Goal: Navigation & Orientation: Find specific page/section

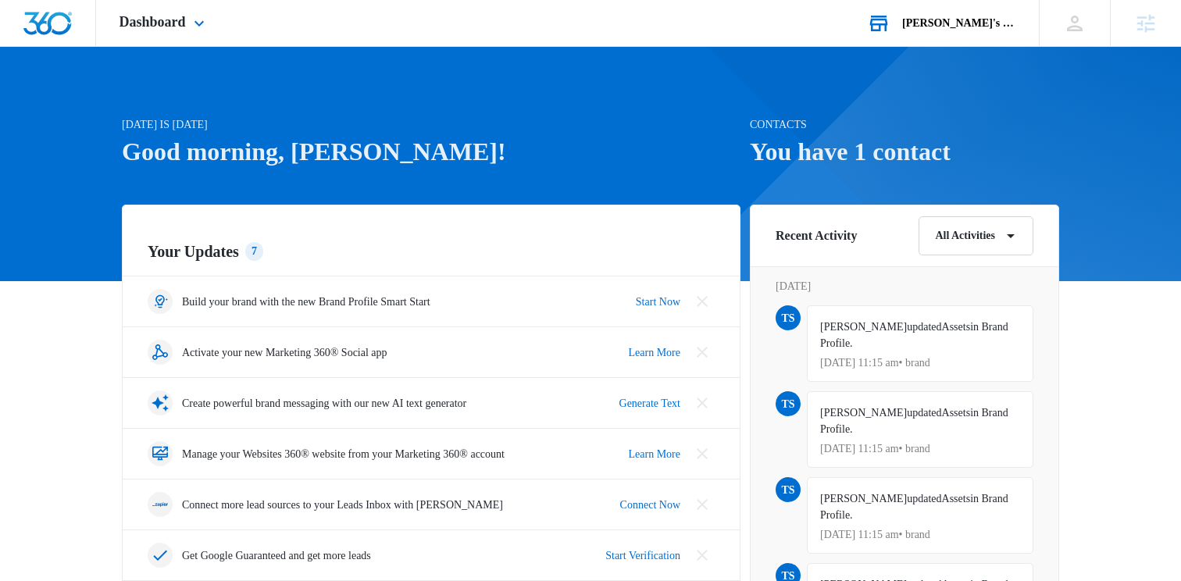
click at [952, 17] on div "[PERSON_NAME]'s Dance Studio 2" at bounding box center [959, 23] width 114 height 12
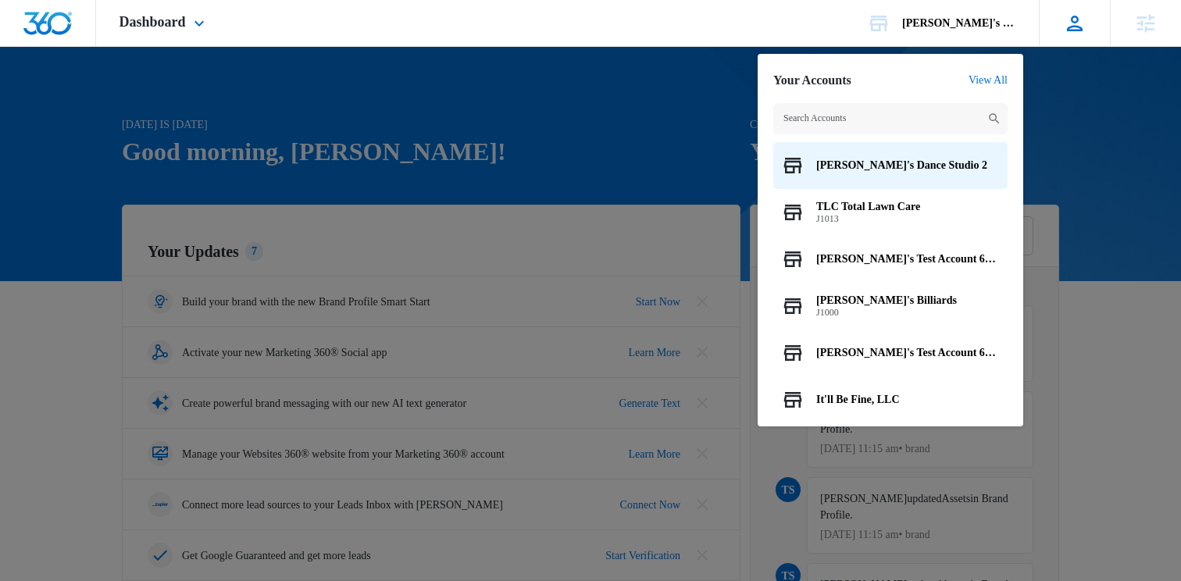
click at [1075, 26] on icon at bounding box center [1075, 24] width 16 height 16
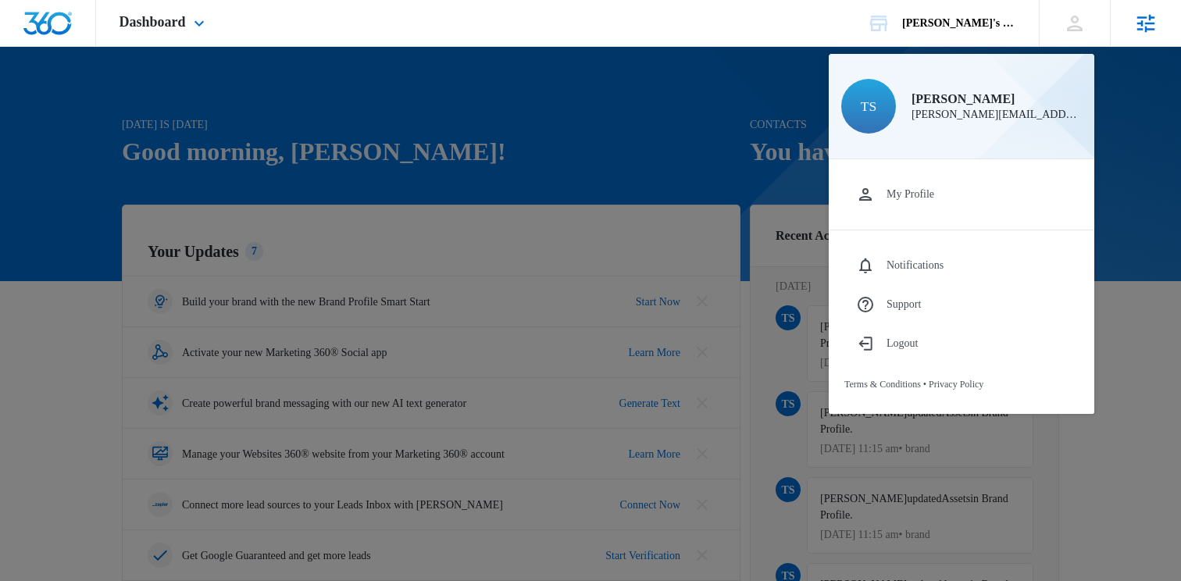
click at [1142, 33] on icon at bounding box center [1145, 23] width 23 height 23
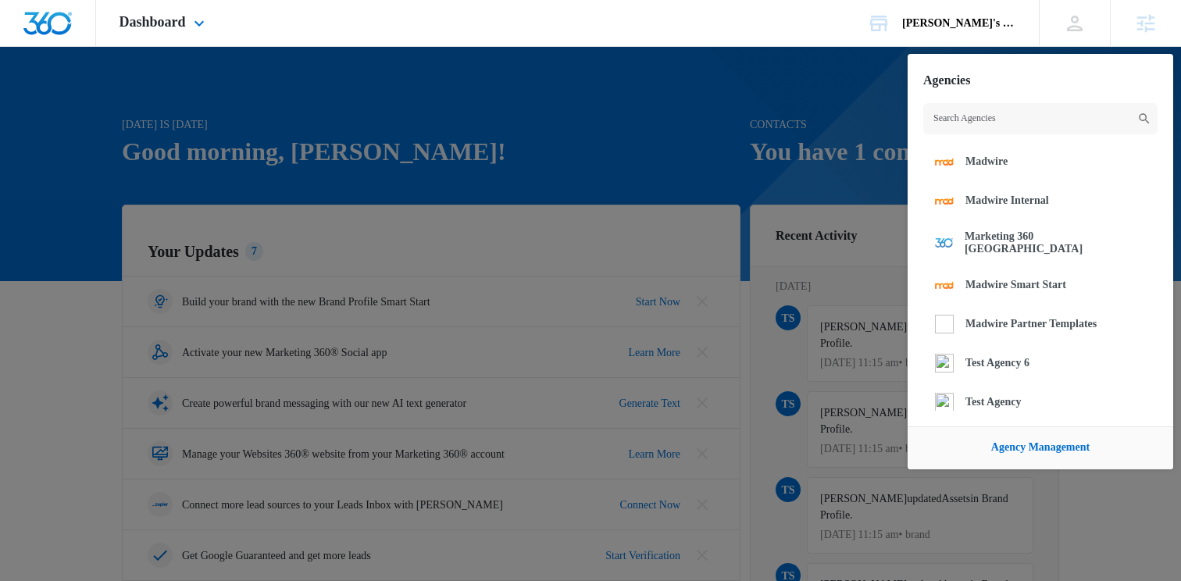
click at [184, 12] on div "Dashboard Apps Reputation Websites Forms CRM Email Social Shop Payments POS Con…" at bounding box center [164, 23] width 136 height 46
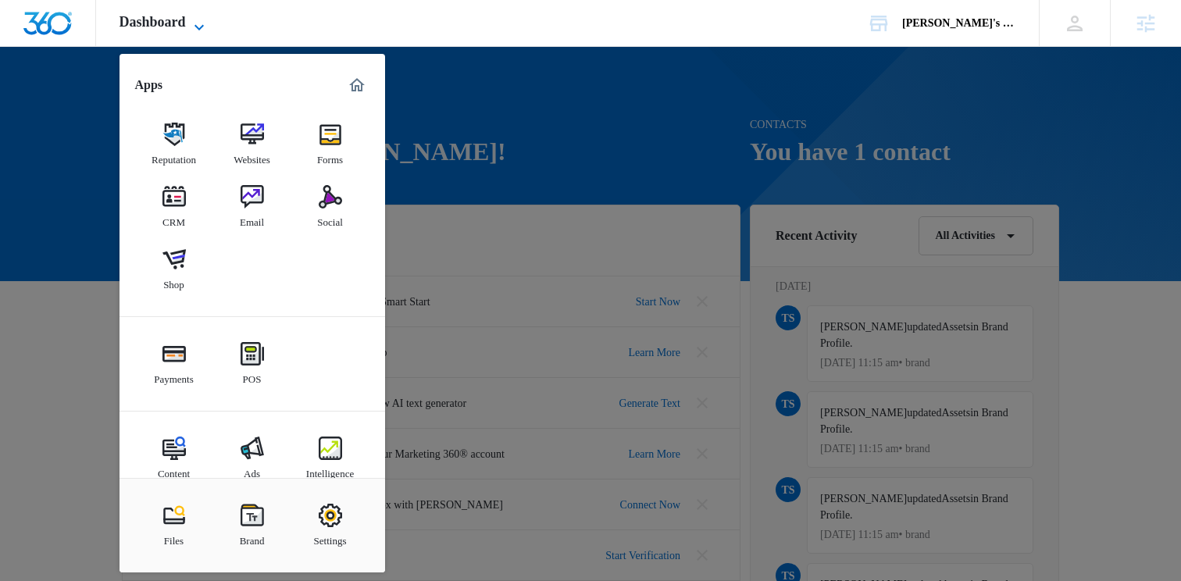
click at [186, 19] on span "Dashboard" at bounding box center [153, 22] width 66 height 16
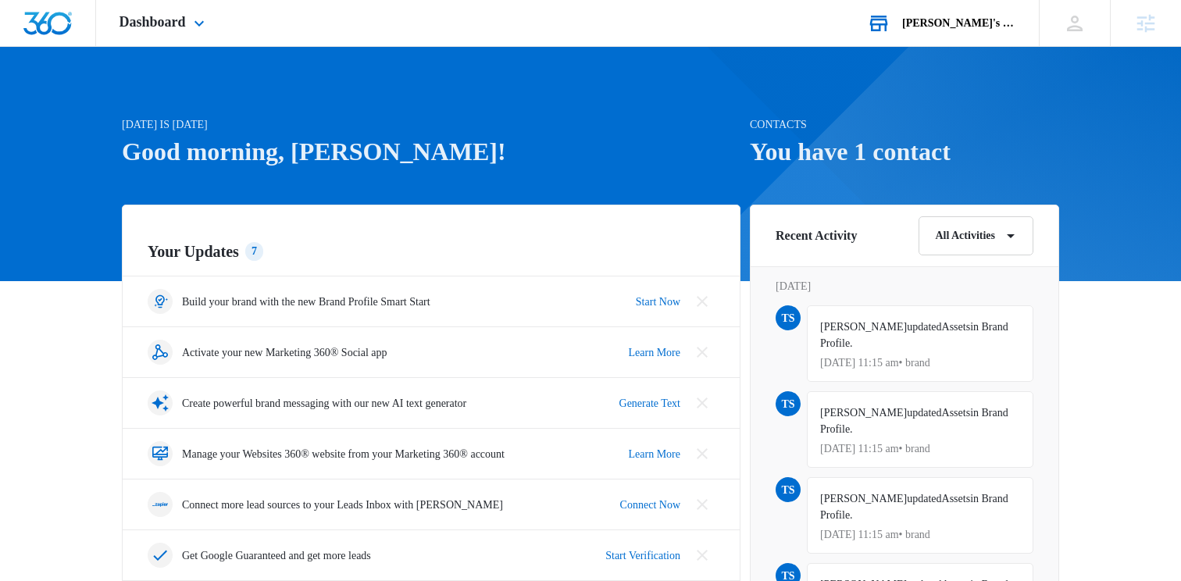
click at [928, 25] on div "[PERSON_NAME]'s Dance Studio 2" at bounding box center [959, 23] width 114 height 12
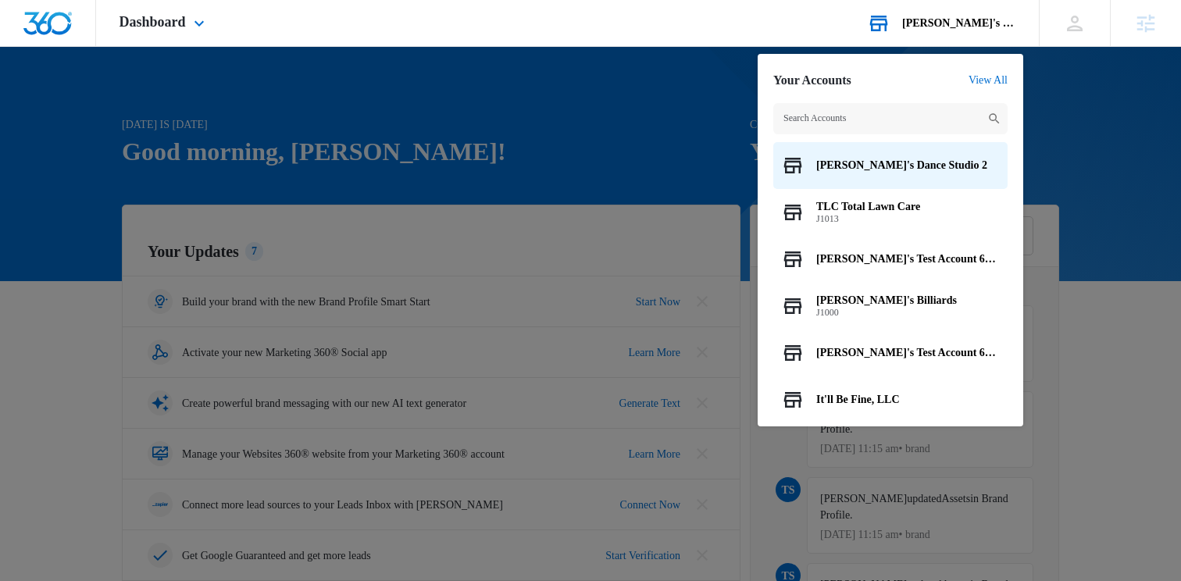
click at [928, 25] on div "[PERSON_NAME]'s Dance Studio 2" at bounding box center [959, 23] width 114 height 12
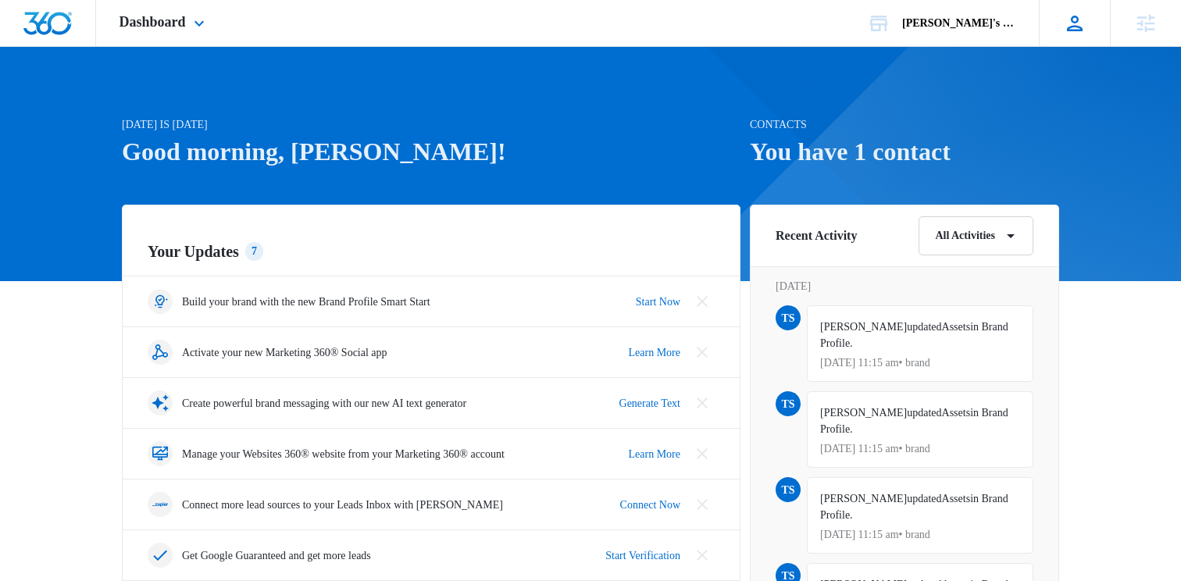
click at [1087, 41] on div "TS [PERSON_NAME] [PERSON_NAME][EMAIL_ADDRESS][PERSON_NAME][DOMAIN_NAME] My Prof…" at bounding box center [1074, 23] width 71 height 46
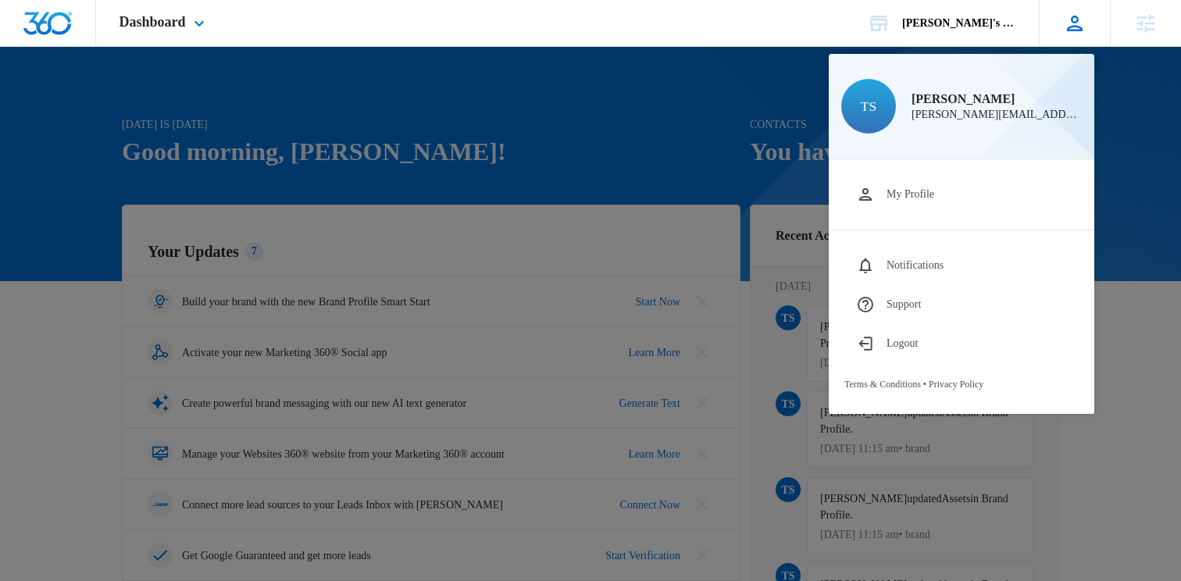
click at [1087, 41] on div "TS [PERSON_NAME] [PERSON_NAME][EMAIL_ADDRESS][PERSON_NAME][DOMAIN_NAME] My Prof…" at bounding box center [1074, 23] width 71 height 46
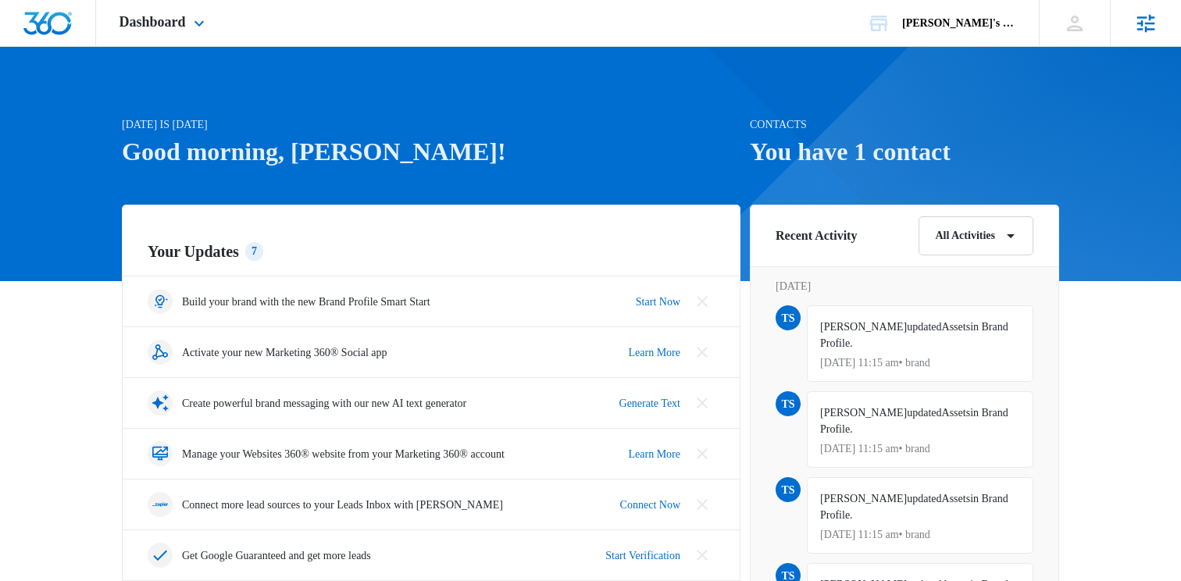
click at [1137, 30] on icon at bounding box center [1145, 23] width 23 height 23
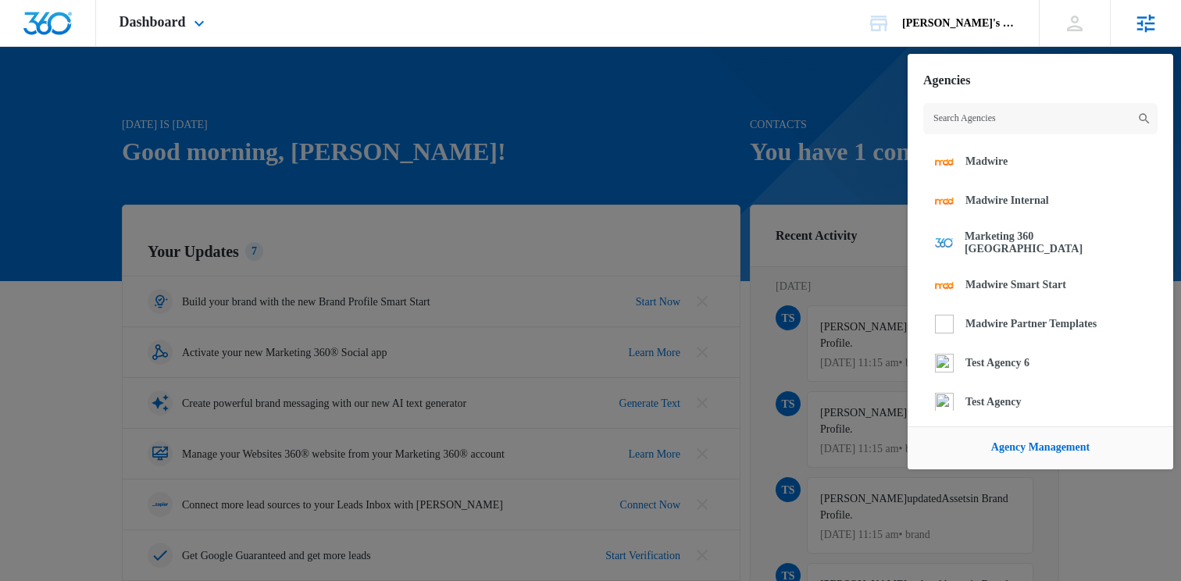
click at [1137, 30] on icon at bounding box center [1145, 23] width 23 height 23
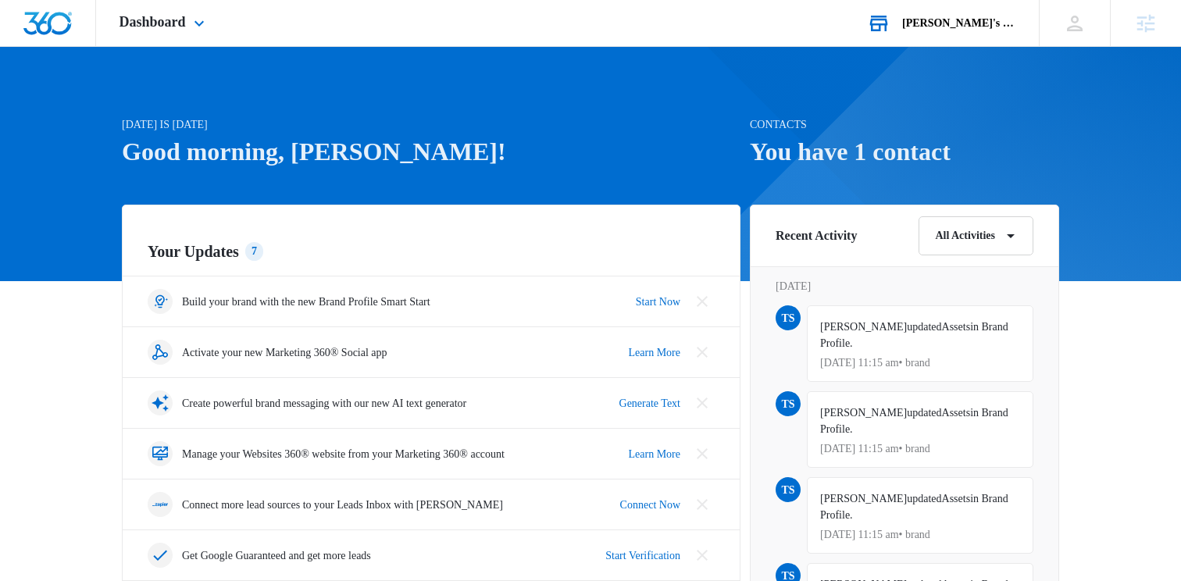
click at [935, 32] on div "[PERSON_NAME]'s Dance Studio 2 Your Accounts View All" at bounding box center [941, 23] width 195 height 46
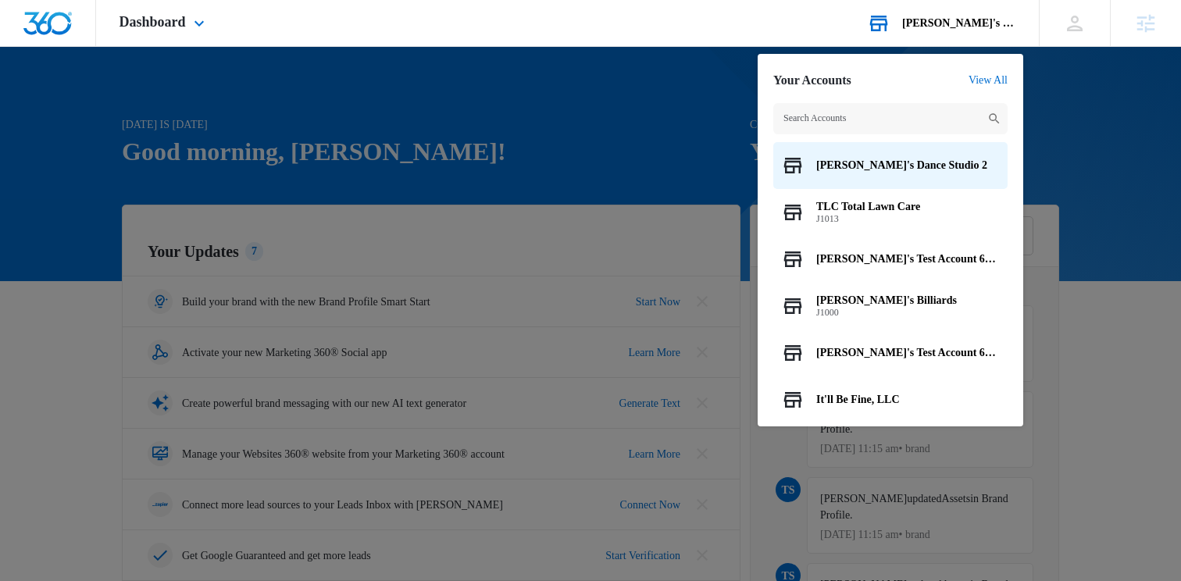
click at [935, 32] on div "[PERSON_NAME]'s Dance Studio 2 Your Accounts View All [PERSON_NAME]'s Dance Stu…" at bounding box center [941, 23] width 195 height 46
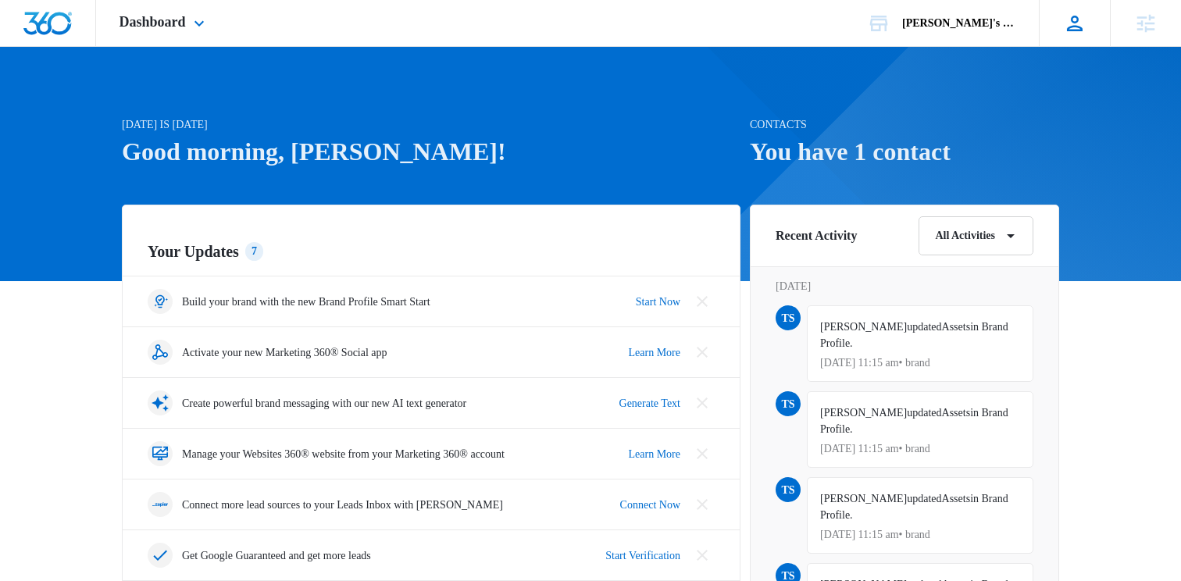
click at [1069, 36] on div "TS [PERSON_NAME] [PERSON_NAME][EMAIL_ADDRESS][PERSON_NAME][DOMAIN_NAME] My Prof…" at bounding box center [1074, 23] width 71 height 46
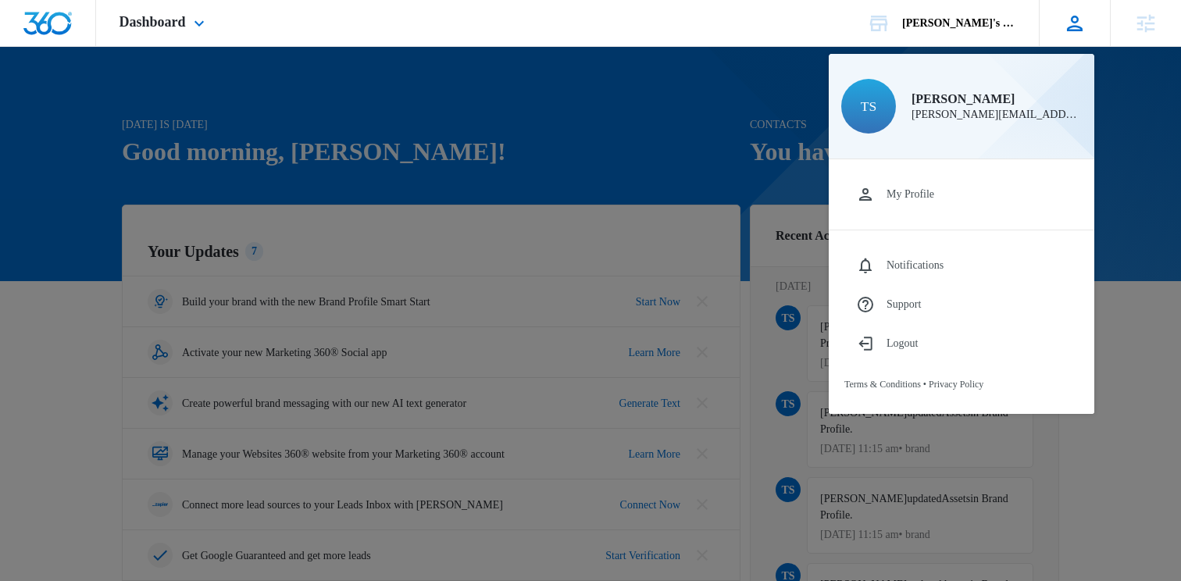
click at [1069, 36] on div "TS [PERSON_NAME] [PERSON_NAME][EMAIL_ADDRESS][PERSON_NAME][DOMAIN_NAME] My Prof…" at bounding box center [1074, 23] width 71 height 46
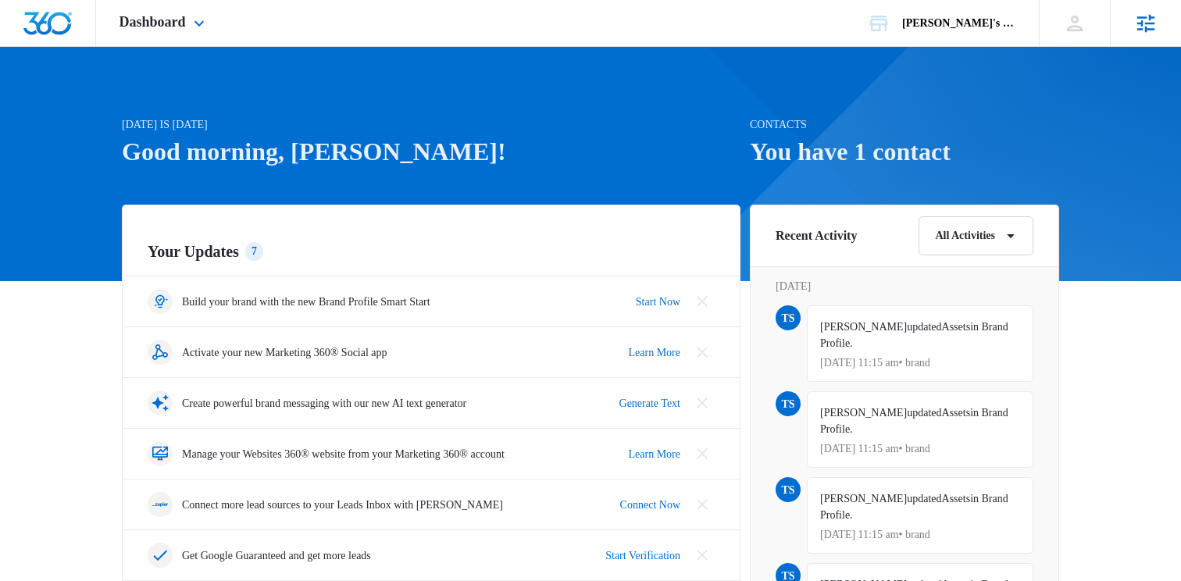
click at [1136, 34] on icon at bounding box center [1145, 23] width 23 height 23
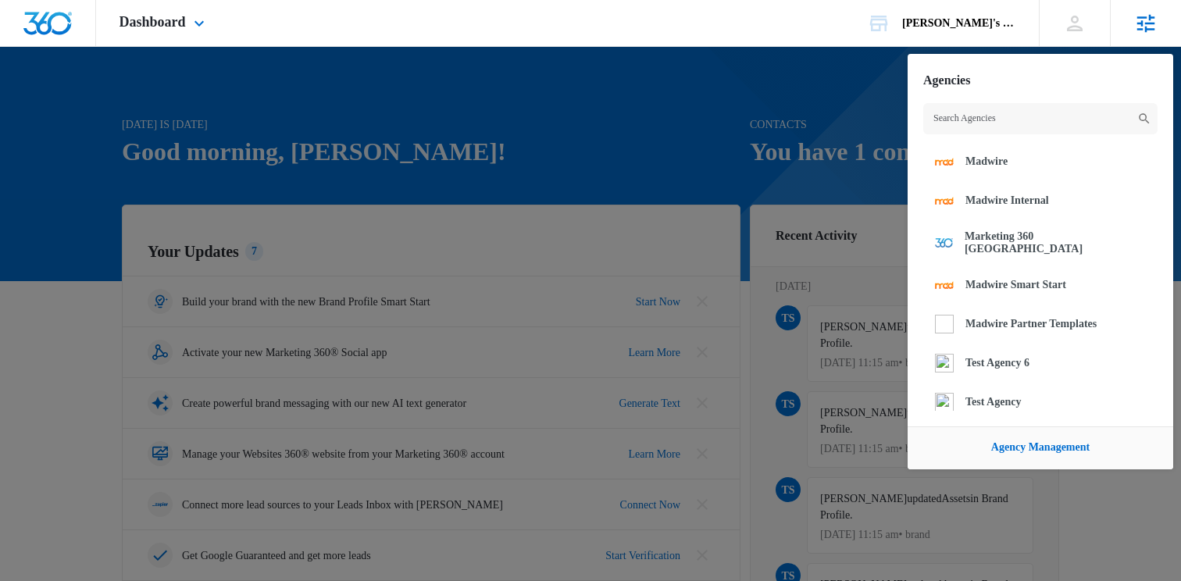
click at [1136, 34] on icon at bounding box center [1145, 23] width 23 height 23
